Goal: Transaction & Acquisition: Purchase product/service

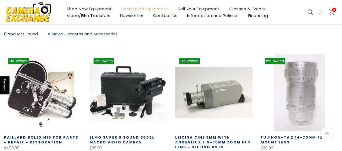
scroll to position [94, 0]
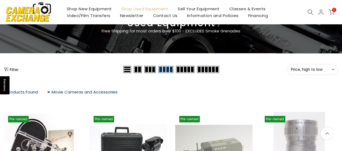
scroll to position [118, 0]
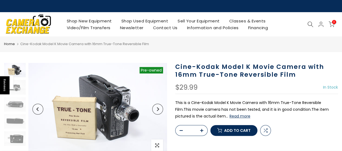
click at [145, 22] on link "Shop Used Equipment" at bounding box center [145, 21] width 57 height 7
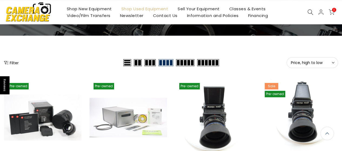
scroll to position [54, 0]
click at [12, 64] on button "Filter" at bounding box center [11, 62] width 15 height 5
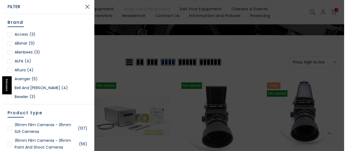
scroll to position [54, 0]
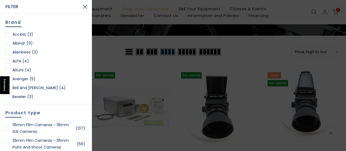
drag, startPoint x: 25, startPoint y: 2, endPoint x: 24, endPoint y: 5, distance: 3.4
click at [25, 3] on div "Filter" at bounding box center [46, 7] width 92 height 14
click at [24, 6] on span "Filter" at bounding box center [41, 7] width 73 height 8
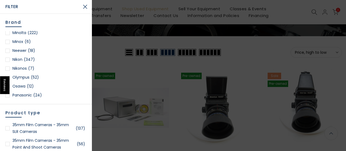
scroll to position [54, 0]
click at [8, 33] on div at bounding box center [7, 33] width 4 height 4
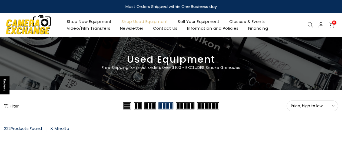
drag, startPoint x: 14, startPoint y: 106, endPoint x: 37, endPoint y: 97, distance: 24.7
click at [15, 106] on button "Filter" at bounding box center [11, 105] width 15 height 5
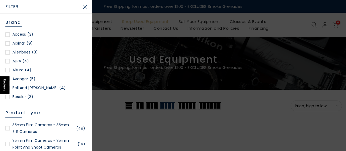
click at [86, 7] on button "Close Search" at bounding box center [85, 7] width 14 height 14
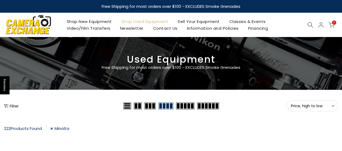
click at [10, 106] on button "Filter" at bounding box center [11, 105] width 15 height 5
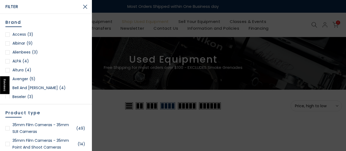
drag, startPoint x: 131, startPoint y: 124, endPoint x: 103, endPoint y: 126, distance: 28.0
click at [131, 124] on div at bounding box center [173, 75] width 346 height 151
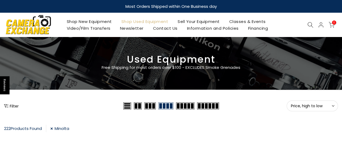
click at [55, 129] on link "Minolta" at bounding box center [59, 128] width 19 height 7
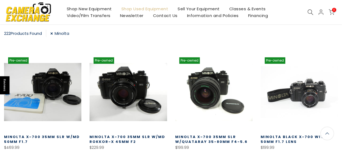
scroll to position [54, 0]
